Goal: Find specific page/section: Find specific page/section

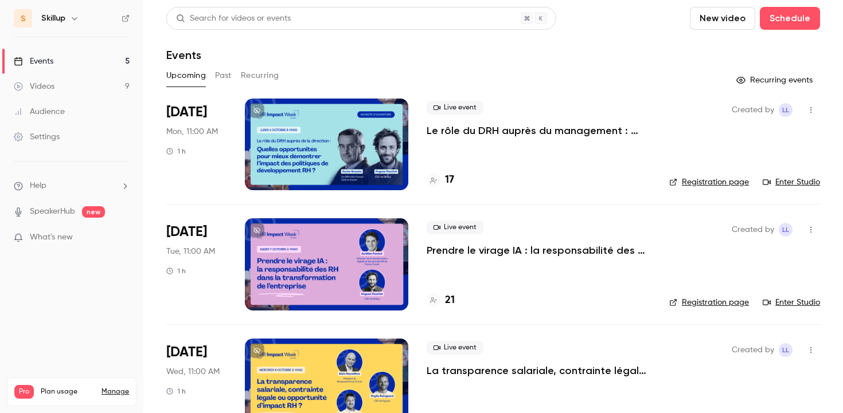
scroll to position [198, 0]
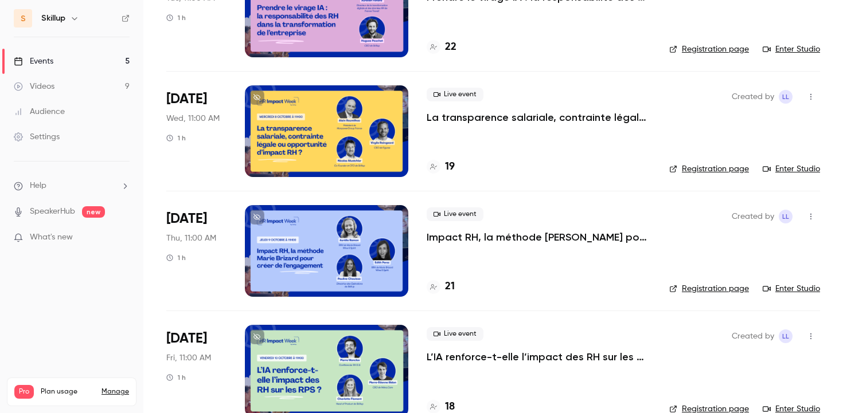
scroll to position [278, 0]
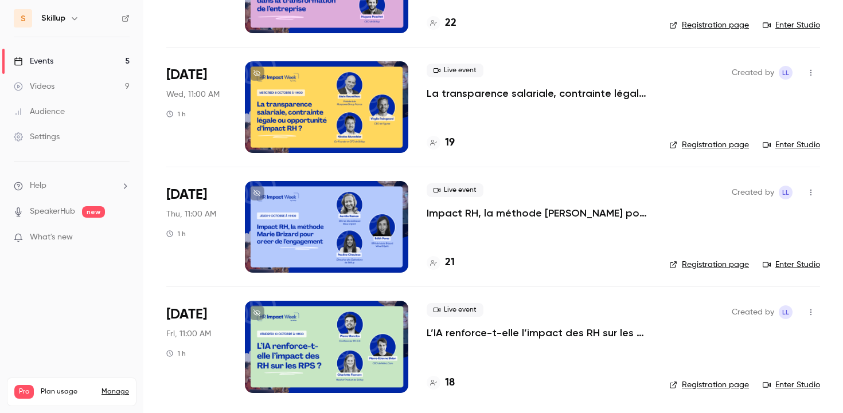
click at [450, 380] on h4 "18" at bounding box center [450, 383] width 10 height 15
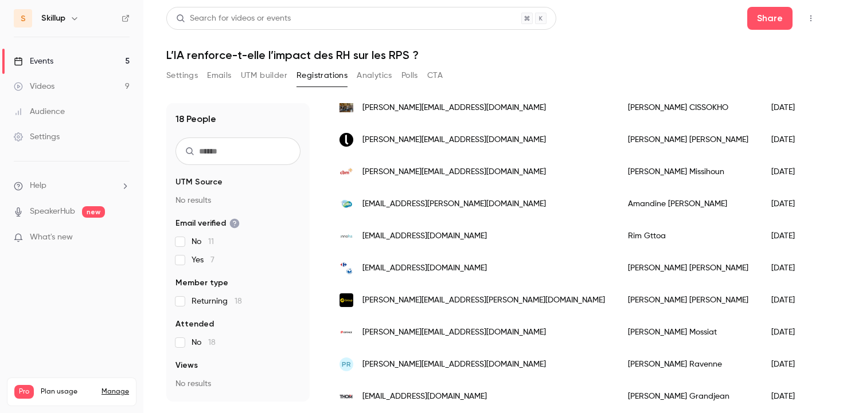
scroll to position [389, 0]
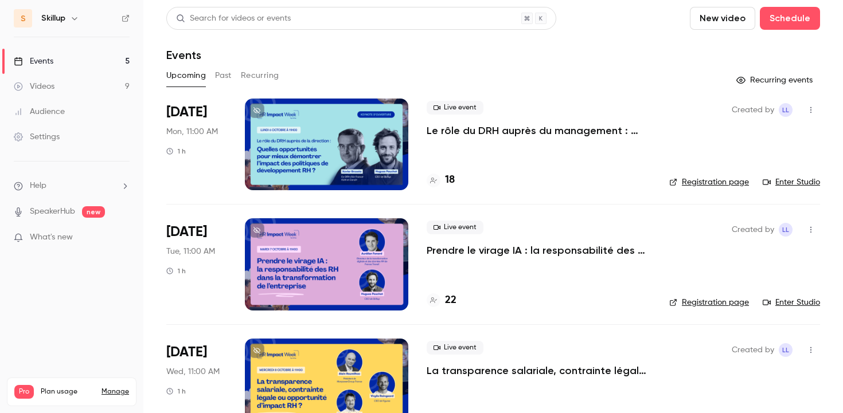
click at [449, 175] on h4 "18" at bounding box center [450, 180] width 10 height 15
